Goal: Communication & Community: Answer question/provide support

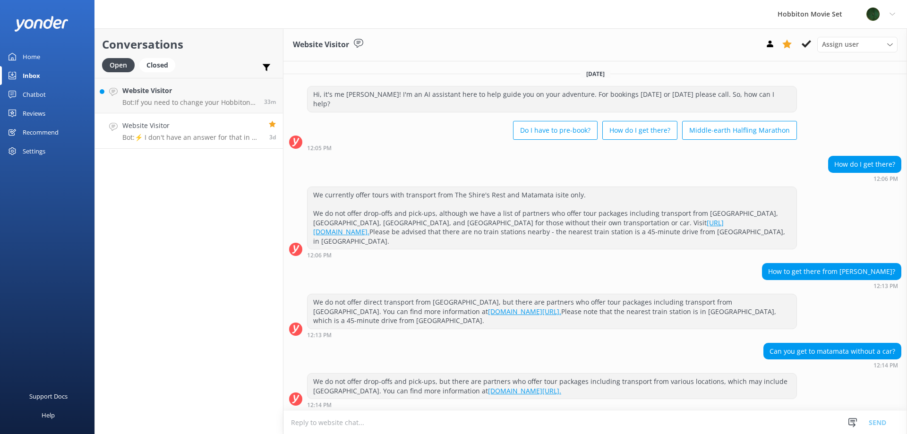
scroll to position [389, 0]
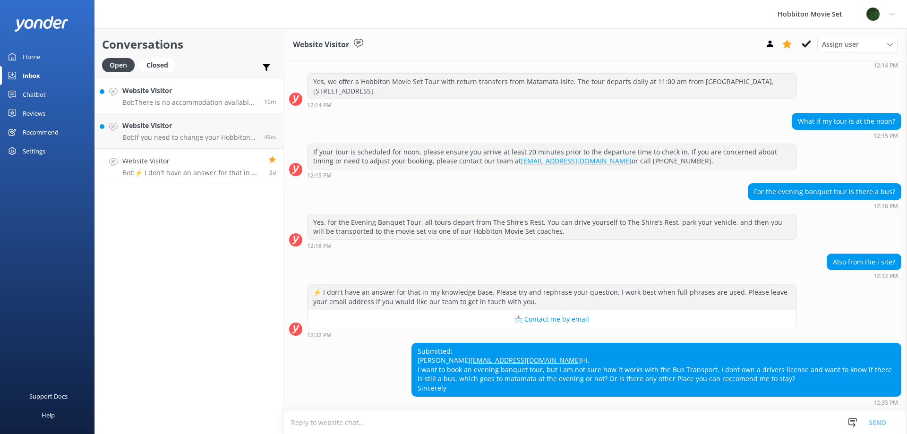
click at [200, 98] on div "Website Visitor Bot: There is no accommodation available at [GEOGRAPHIC_DATA] M…" at bounding box center [189, 95] width 135 height 20
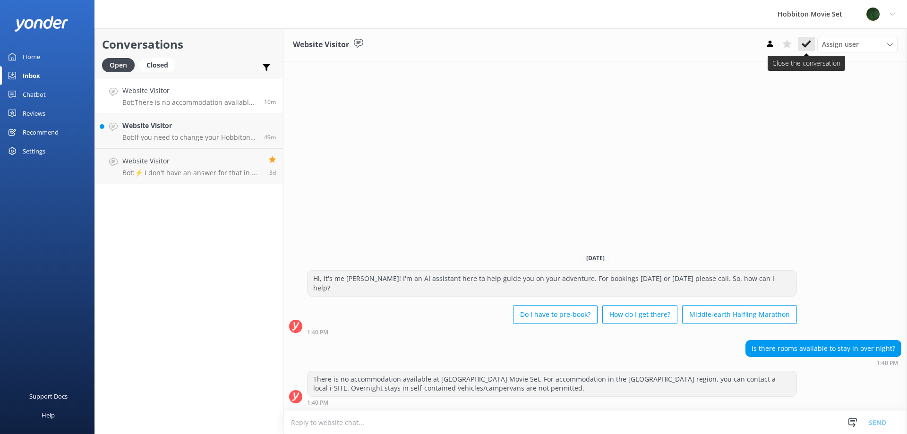
click at [809, 44] on icon at bounding box center [805, 43] width 9 height 9
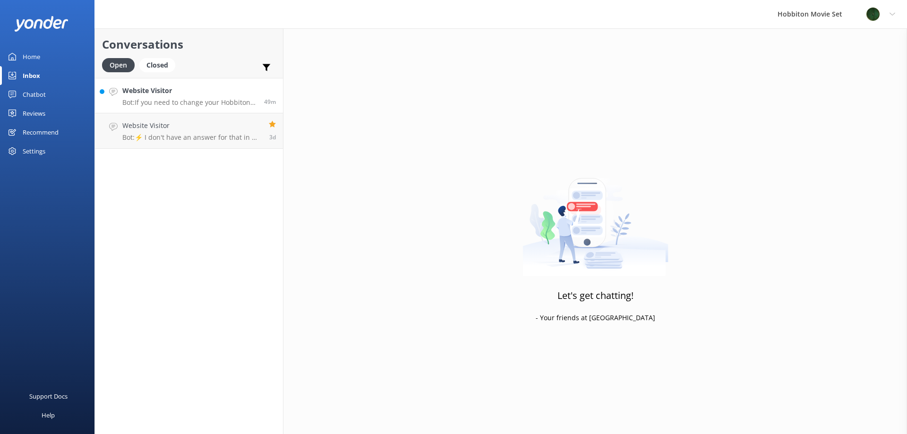
click at [232, 102] on p "Bot: If you need to change your Hobbiton tour booking, please contact our team …" at bounding box center [189, 102] width 135 height 9
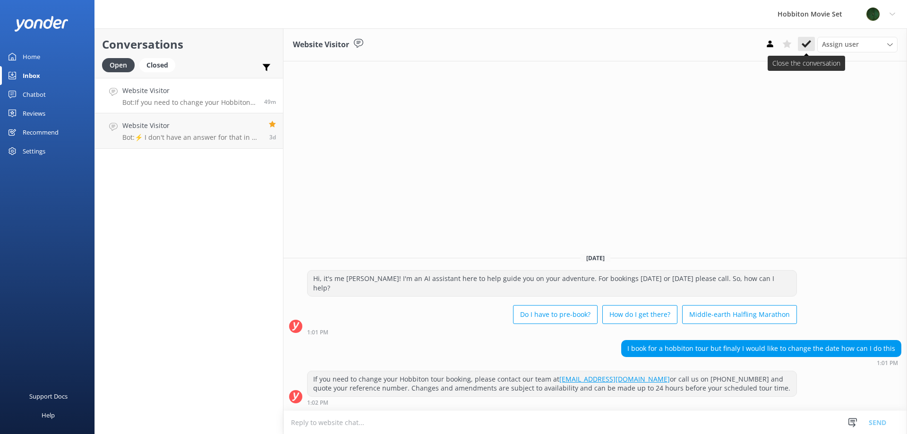
click at [805, 47] on use at bounding box center [805, 44] width 9 height 8
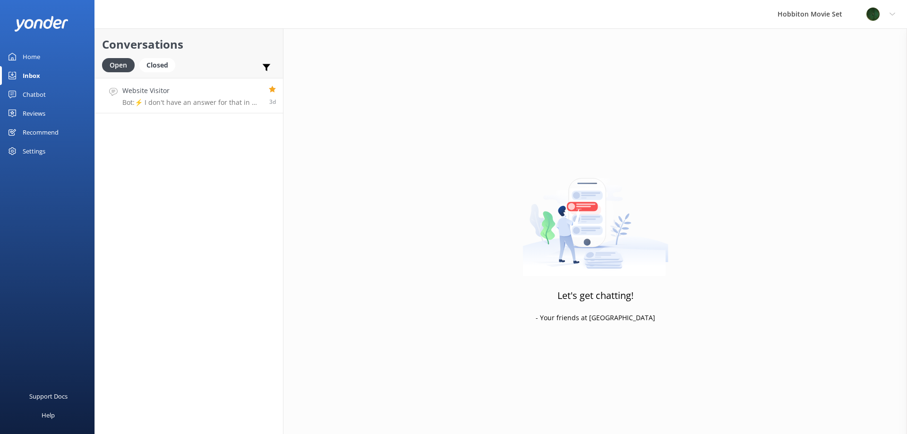
click at [174, 92] on h4 "Website Visitor" at bounding box center [191, 90] width 139 height 10
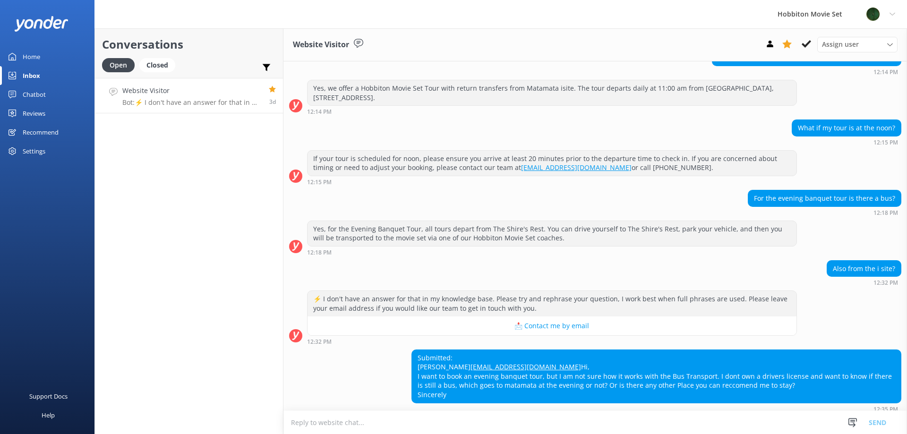
scroll to position [389, 0]
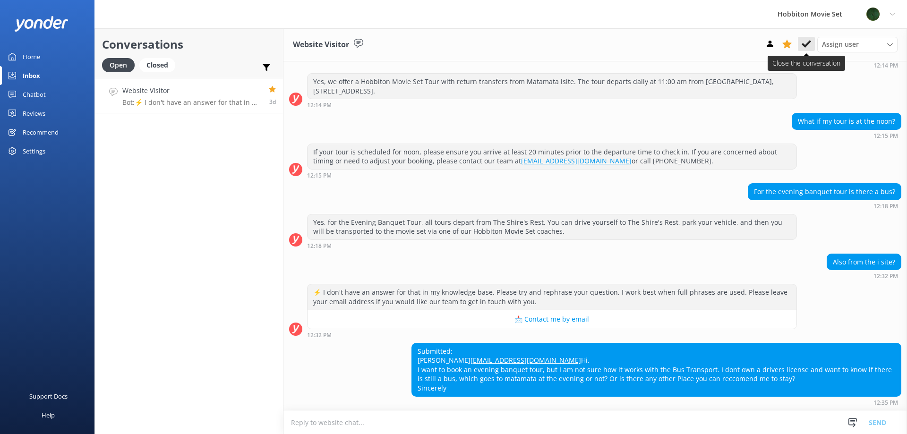
click at [803, 41] on icon at bounding box center [805, 43] width 9 height 9
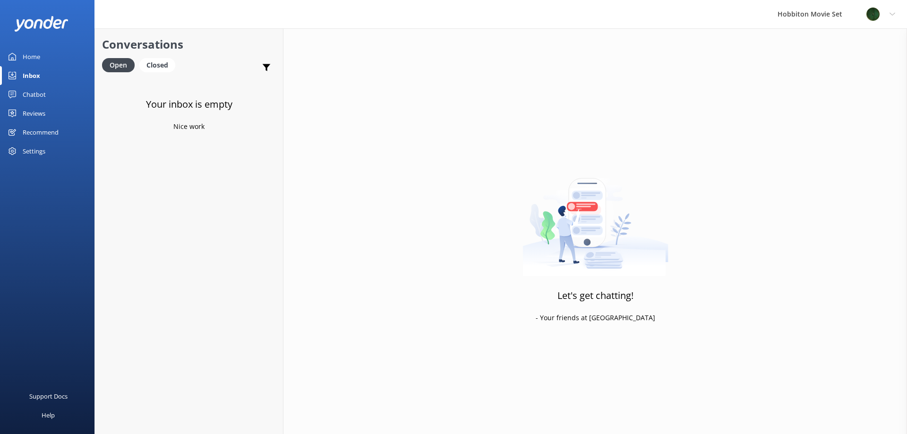
click at [29, 70] on div "Inbox" at bounding box center [31, 75] width 17 height 19
